Goal: Transaction & Acquisition: Purchase product/service

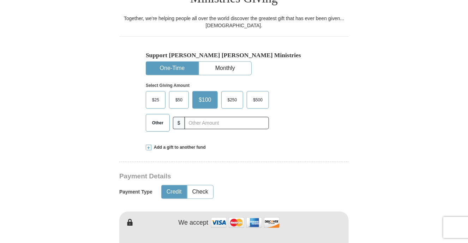
scroll to position [212, 0]
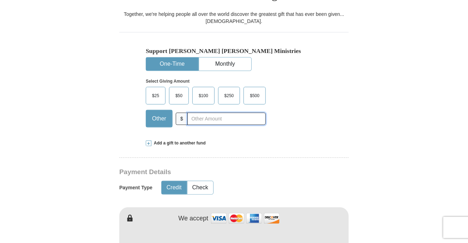
click at [192, 113] on input "text" at bounding box center [226, 119] width 78 height 12
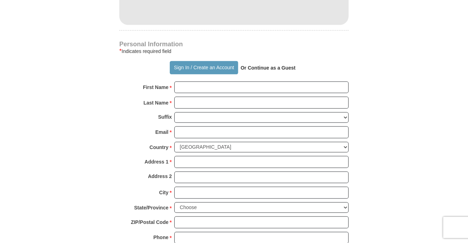
scroll to position [459, 0]
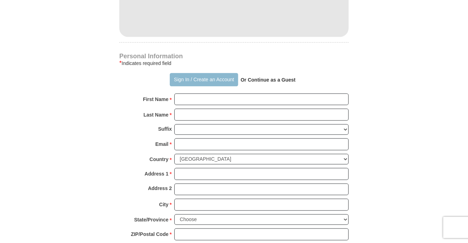
type input "400"
click at [217, 73] on button "Sign In / Create an Account" at bounding box center [204, 79] width 68 height 13
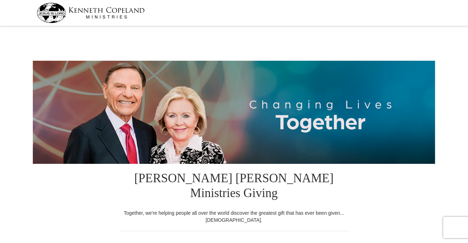
select select "[GEOGRAPHIC_DATA]"
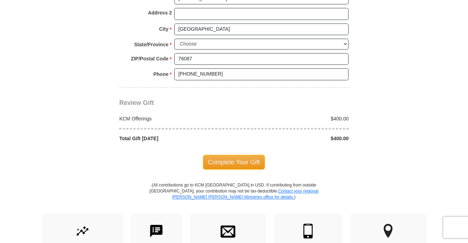
scroll to position [600, 0]
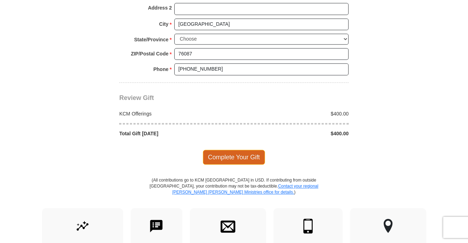
click at [230, 150] on span "Complete Your Gift" at bounding box center [234, 157] width 62 height 15
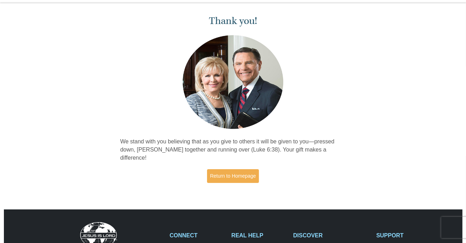
scroll to position [35, 0]
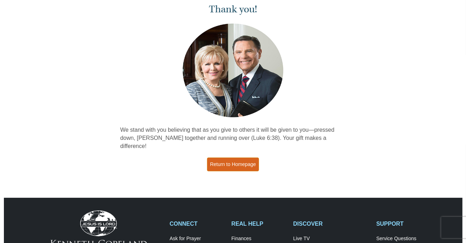
click at [228, 157] on link "Return to Homepage" at bounding box center [233, 164] width 52 height 14
